Goal: Transaction & Acquisition: Purchase product/service

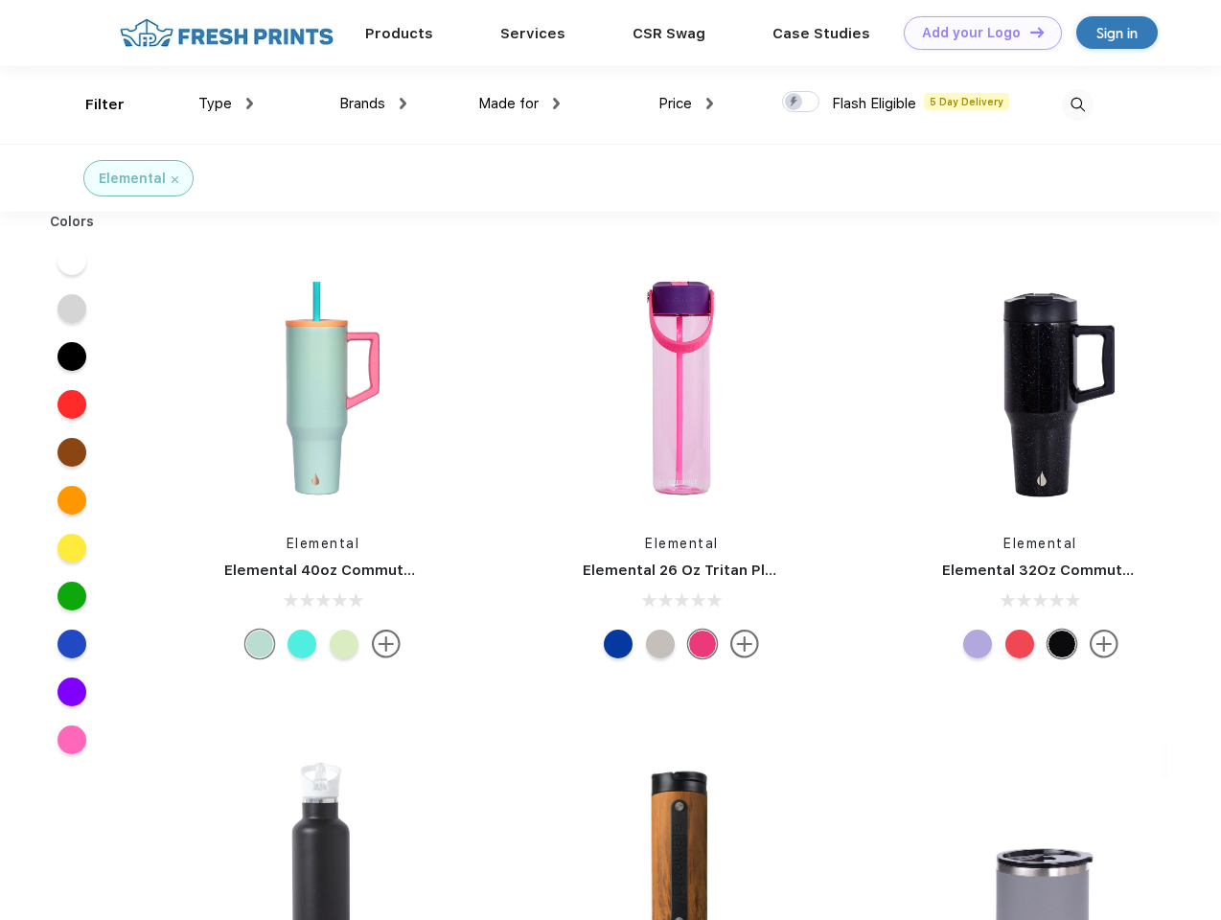
click at [976, 33] on link "Add your Logo Design Tool" at bounding box center [983, 33] width 158 height 34
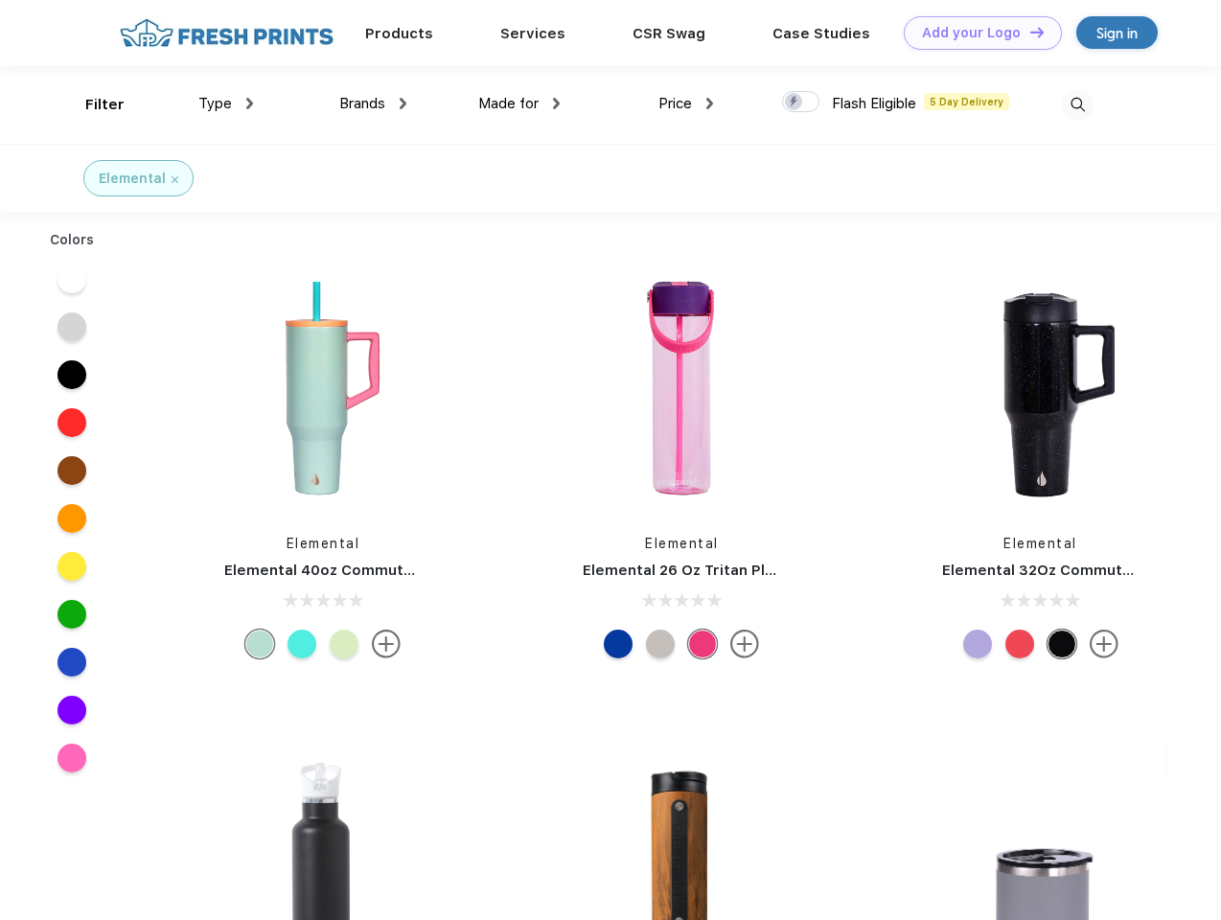
click at [0, 0] on div "Design Tool" at bounding box center [0, 0] width 0 height 0
click at [1028, 32] on link "Add your Logo Design Tool" at bounding box center [983, 33] width 158 height 34
click at [92, 104] on div "Filter" at bounding box center [104, 105] width 39 height 22
click at [226, 104] on span "Type" at bounding box center [215, 103] width 34 height 17
click at [373, 104] on span "Brands" at bounding box center [362, 103] width 46 height 17
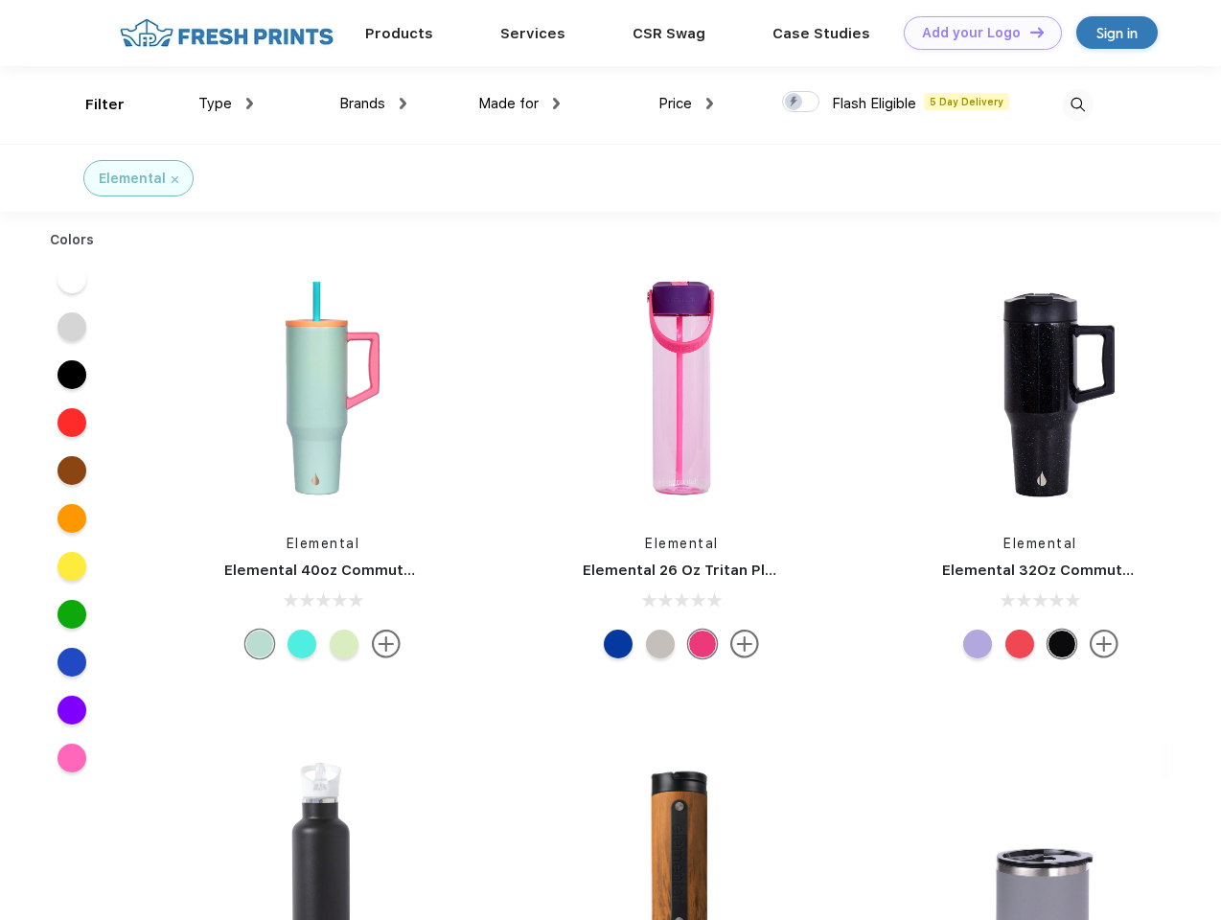
click at [519, 104] on span "Made for" at bounding box center [508, 103] width 60 height 17
click at [686, 104] on span "Price" at bounding box center [675, 103] width 34 height 17
click at [801, 103] on div at bounding box center [800, 101] width 37 height 21
click at [795, 103] on input "checkbox" at bounding box center [788, 96] width 12 height 12
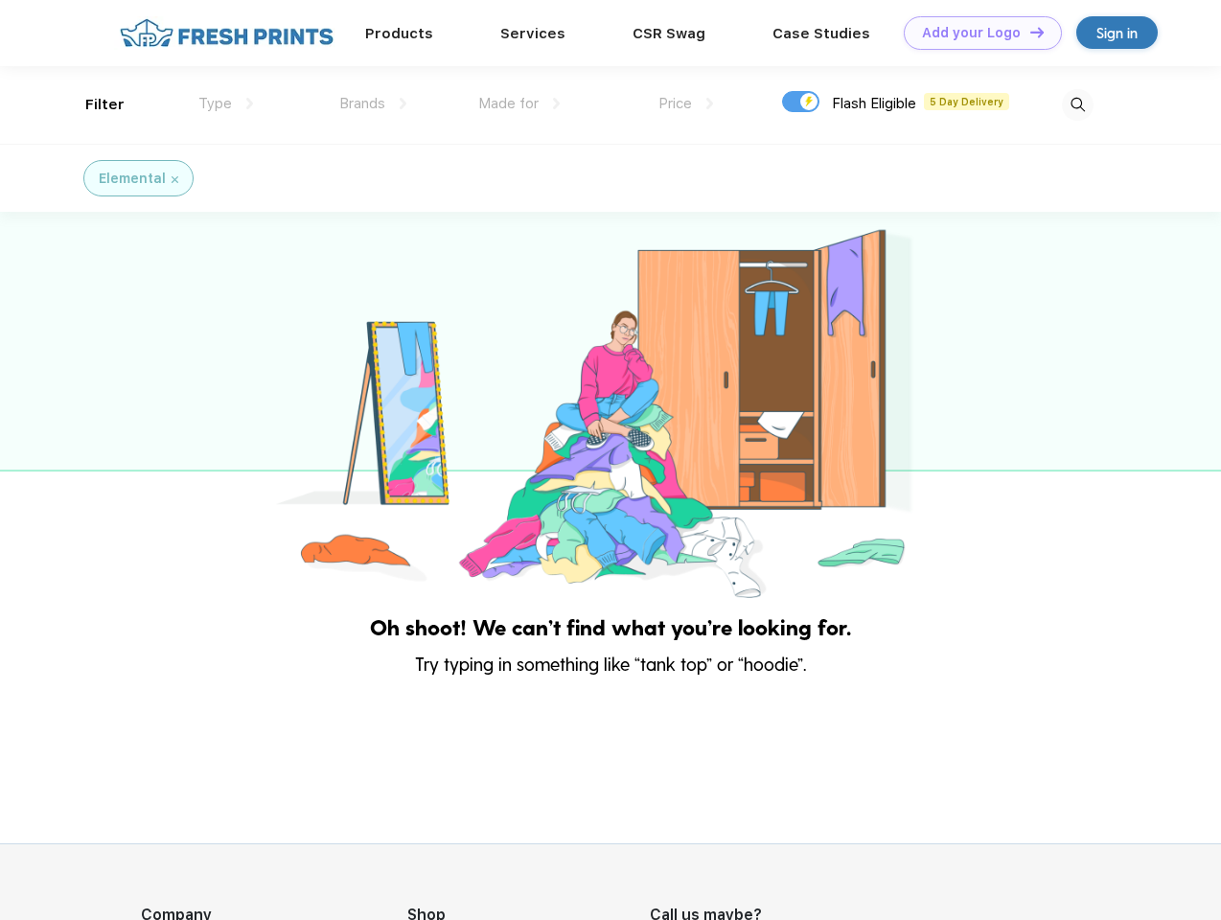
click at [1077, 104] on img at bounding box center [1078, 105] width 32 height 32
